Goal: Transaction & Acquisition: Purchase product/service

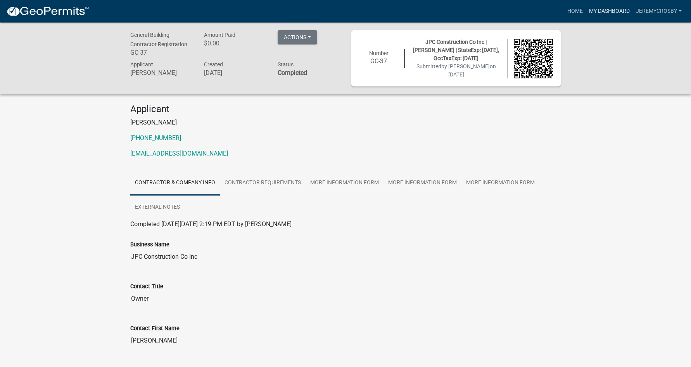
click at [596, 7] on link "My Dashboard" at bounding box center [609, 11] width 47 height 15
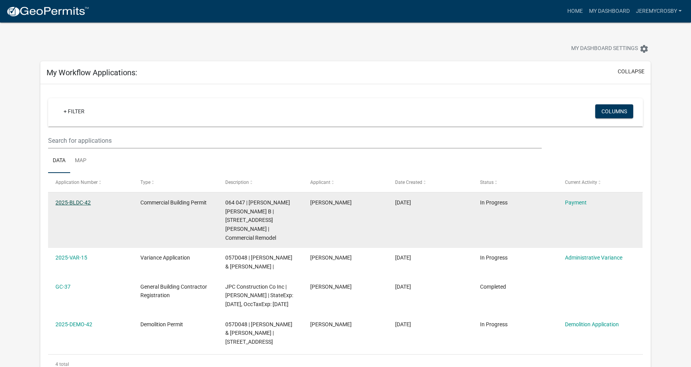
click at [77, 202] on link "2025-BLDC-42" at bounding box center [72, 202] width 35 height 6
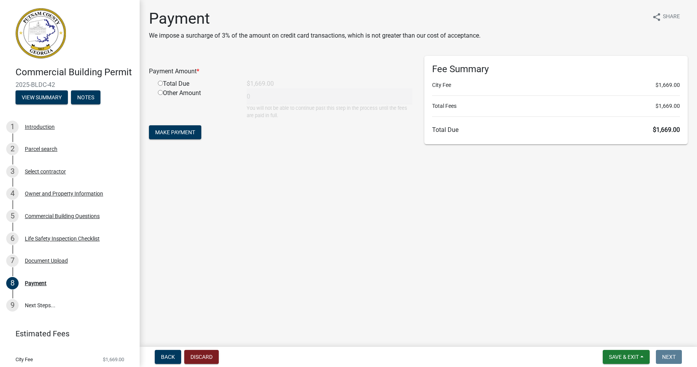
click at [161, 82] on input "radio" at bounding box center [160, 83] width 5 height 5
radio input "true"
type input "1669"
click at [189, 130] on span "Make Payment" at bounding box center [175, 132] width 40 height 6
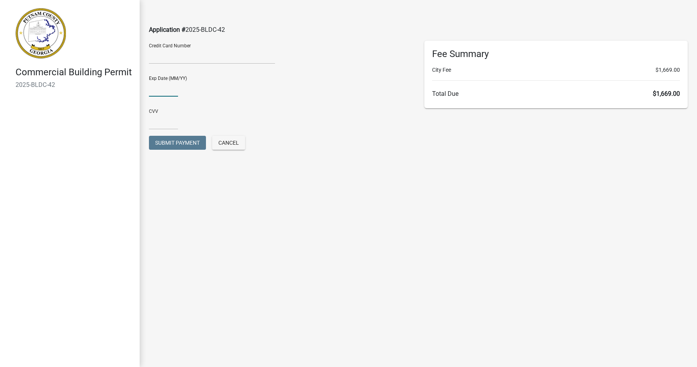
click at [155, 91] on input "text" at bounding box center [163, 89] width 29 height 16
click at [155, 91] on input "1127" at bounding box center [163, 89] width 29 height 16
type input "11/27"
click at [159, 120] on input "text" at bounding box center [163, 122] width 29 height 16
type input "304"
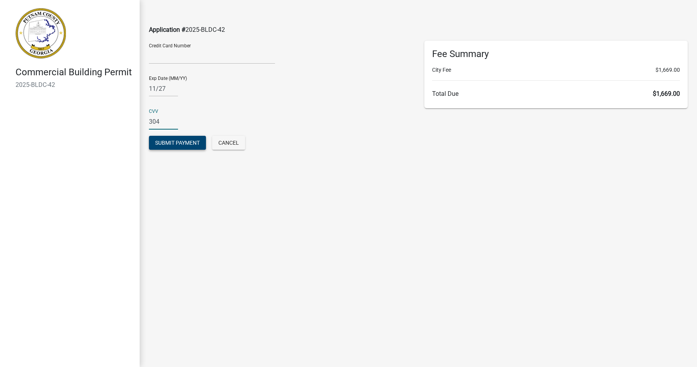
click at [184, 142] on span "Submit Payment" at bounding box center [177, 143] width 45 height 6
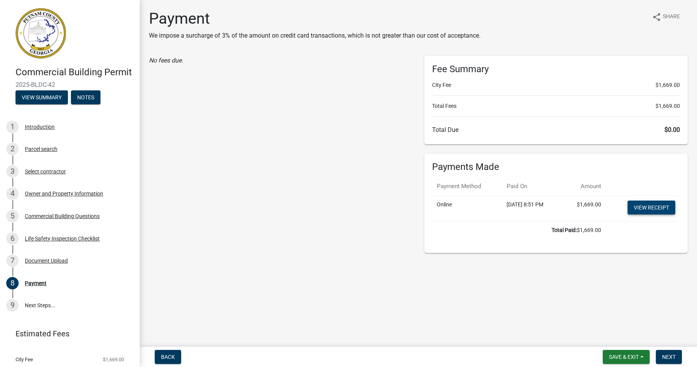
click at [649, 210] on link "View receipt" at bounding box center [652, 208] width 48 height 14
